Goal: Obtain resource: Download file/media

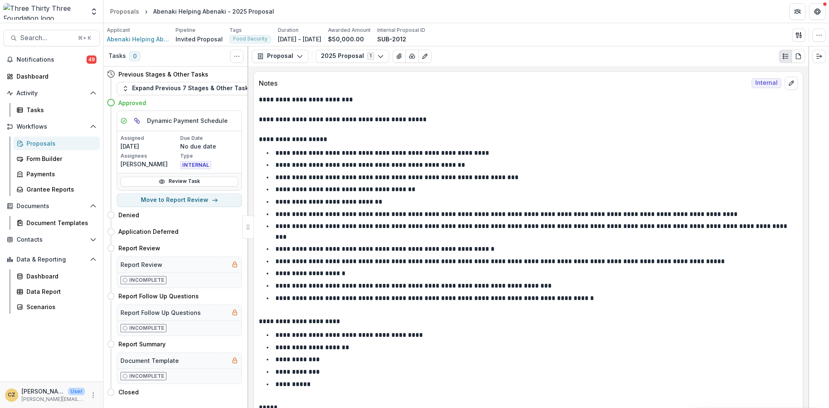
scroll to position [589, 0]
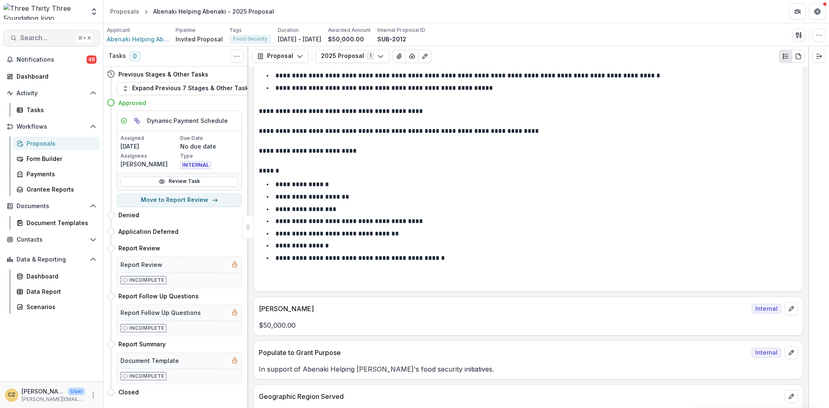
click at [54, 36] on span "Search..." at bounding box center [46, 38] width 53 height 8
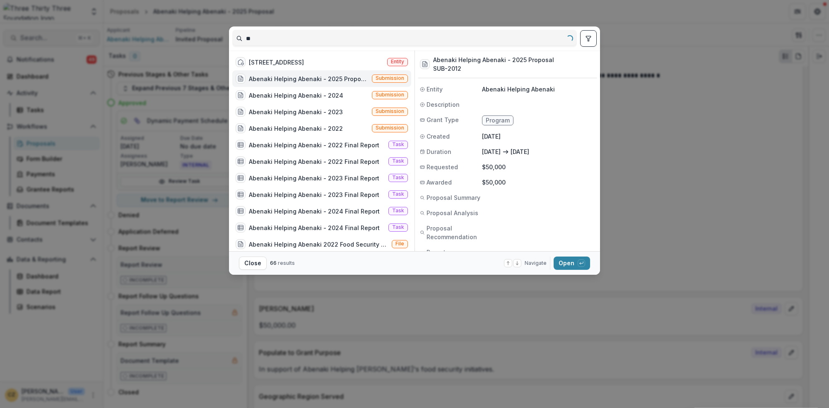
type input "*"
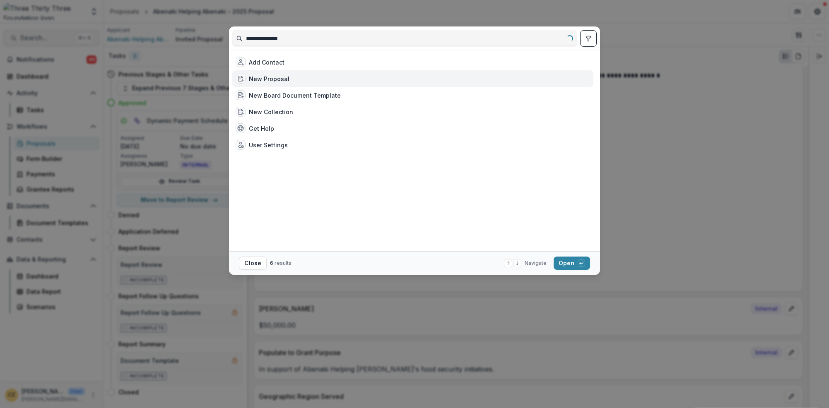
type input "**********"
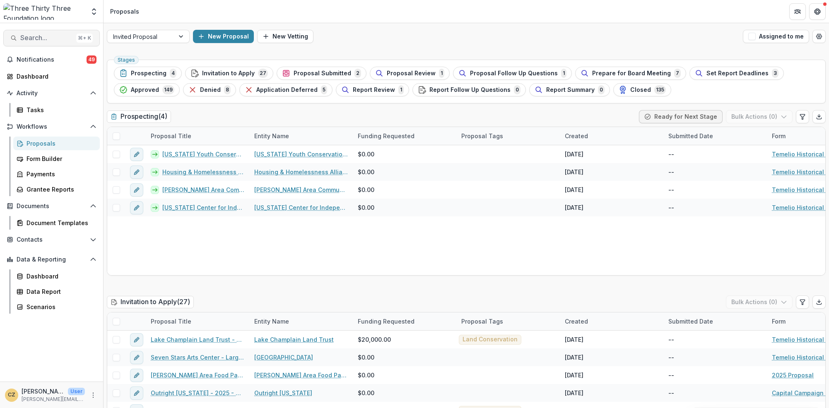
click at [46, 38] on span "Search..." at bounding box center [46, 38] width 53 height 8
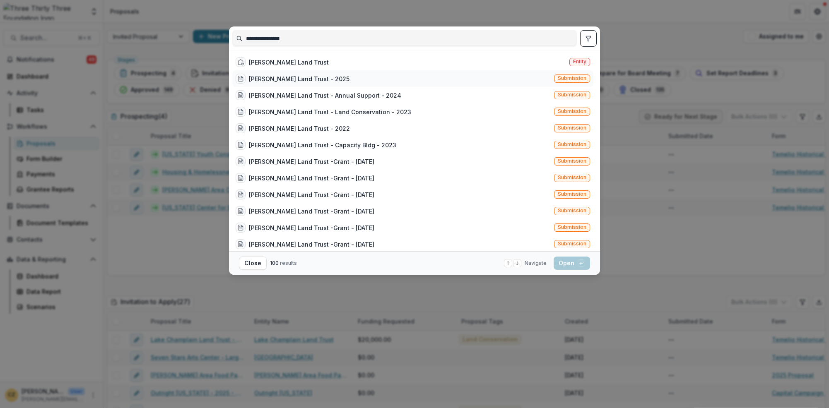
click at [281, 78] on div "Stowe Land Trust - 2025" at bounding box center [299, 79] width 101 height 9
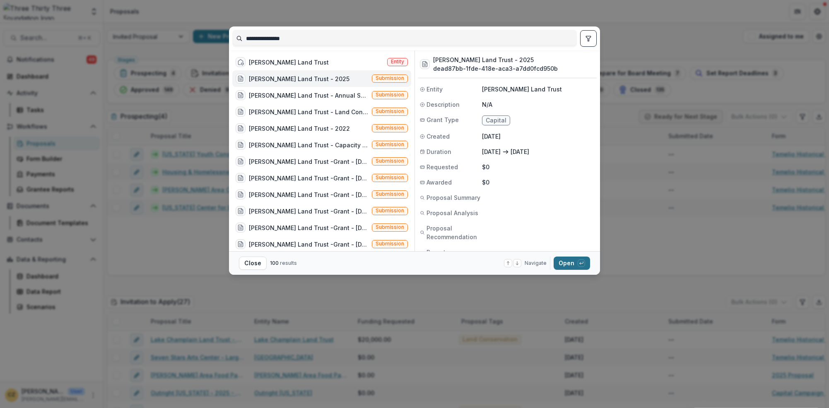
click at [570, 264] on button "Open with enter key" at bounding box center [571, 263] width 36 height 13
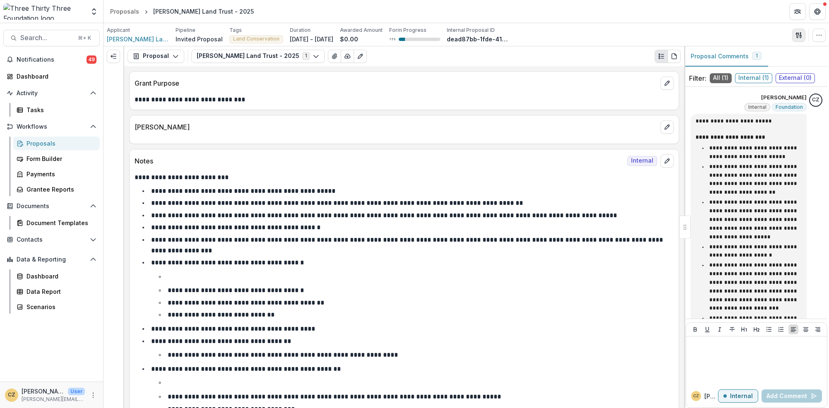
click at [800, 35] on line "button" at bounding box center [800, 34] width 0 height 2
click at [742, 70] on button "Proposal Files" at bounding box center [758, 68] width 89 height 14
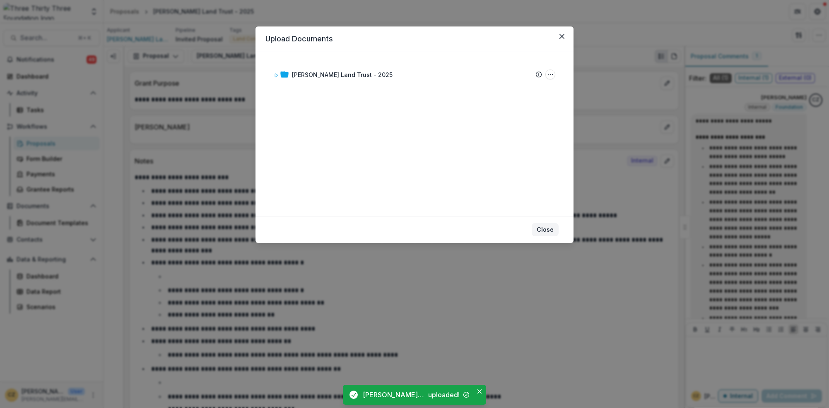
click at [547, 229] on button "Close" at bounding box center [545, 229] width 27 height 13
